Goal: Task Accomplishment & Management: Manage account settings

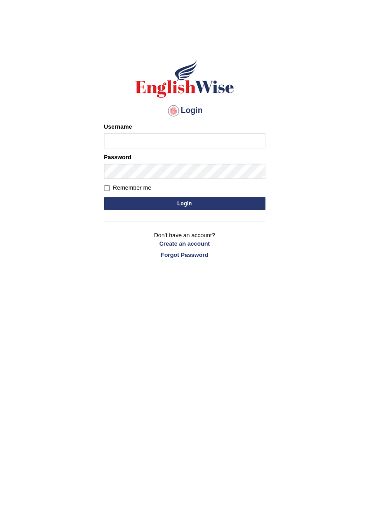
click at [199, 143] on input "Username" at bounding box center [184, 140] width 161 height 15
type input "Fatima1234@"
click at [196, 205] on button "Login" at bounding box center [184, 203] width 161 height 13
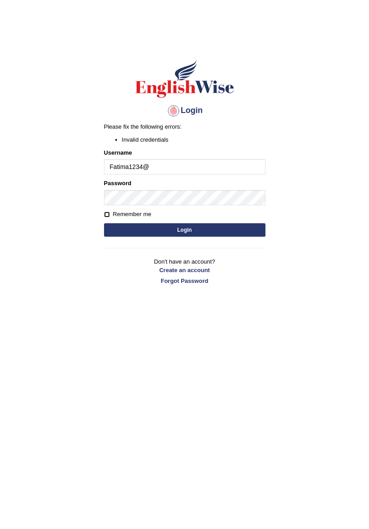
click at [108, 216] on input "Remember me" at bounding box center [107, 215] width 6 height 6
checkbox input "true"
click at [207, 227] on button "Login" at bounding box center [184, 229] width 161 height 13
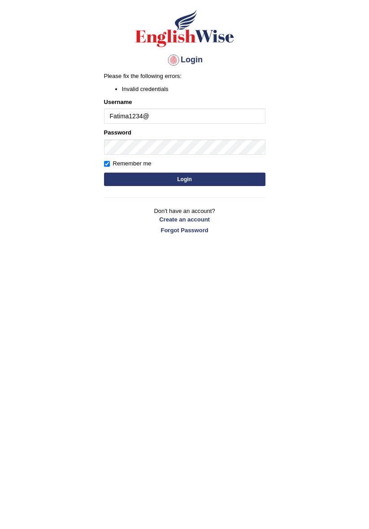
scroll to position [32, 0]
